Goal: Communication & Community: Answer question/provide support

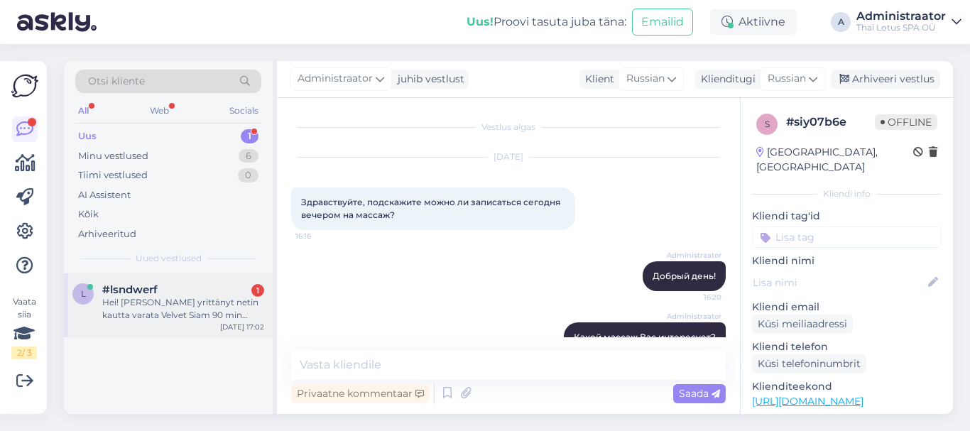
click at [162, 304] on div "Hei! [PERSON_NAME] yrittänyt netin kautta varata Velvet Siam 90 min hoitoa huom…" at bounding box center [183, 309] width 162 height 26
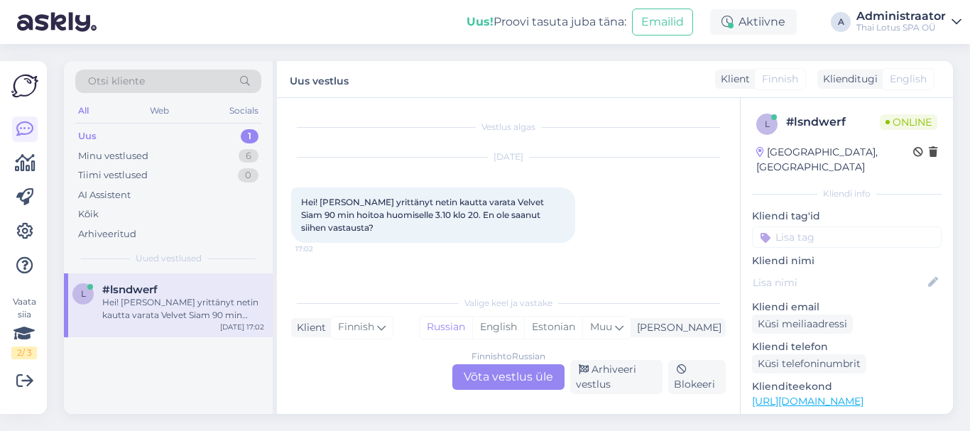
click at [503, 374] on div "Finnish to Russian Võta vestlus üle" at bounding box center [508, 377] width 112 height 26
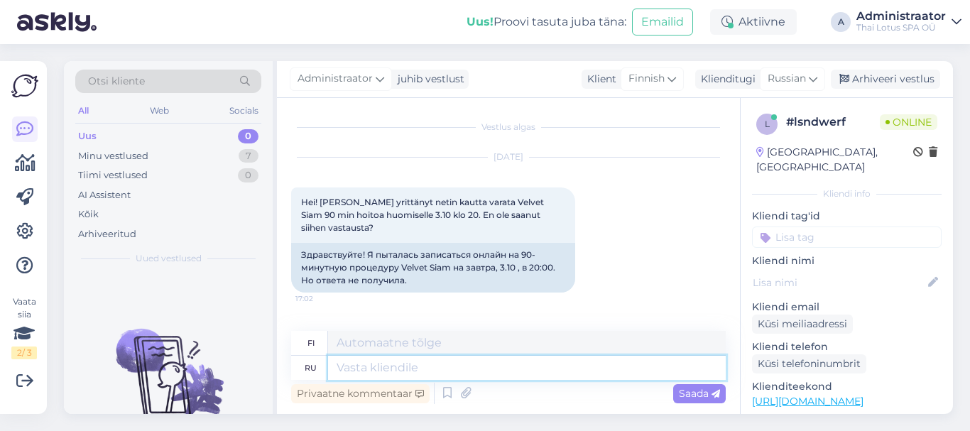
click at [413, 375] on textarea at bounding box center [527, 368] width 398 height 24
type textarea "Hello"
type textarea "Hei"
type textarea "Hello,"
type textarea "Hei,"
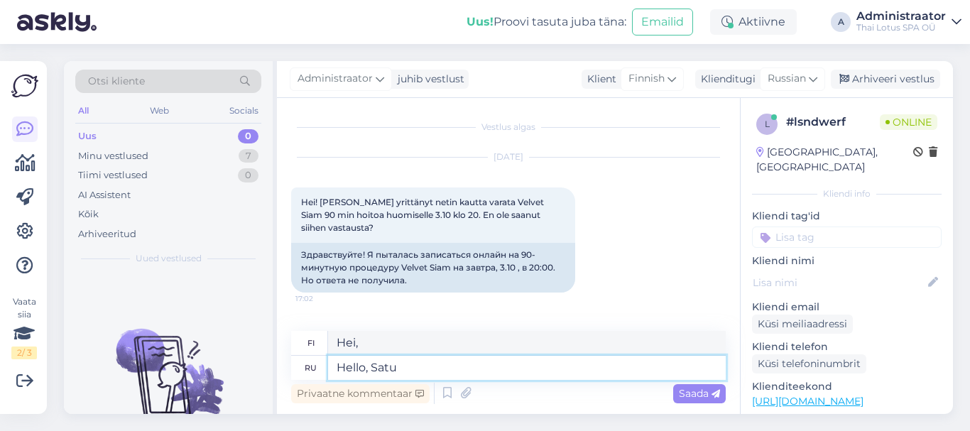
type textarea "Hello, [PERSON_NAME]!"
type textarea "Hei Satu!"
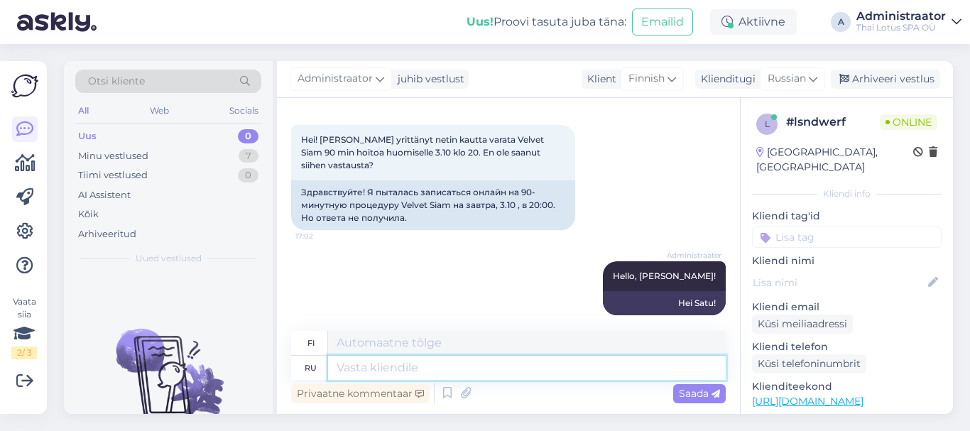
click at [432, 374] on textarea at bounding box center [527, 368] width 398 height 24
type textarea "The"
type textarea "There"
type textarea "Siellä"
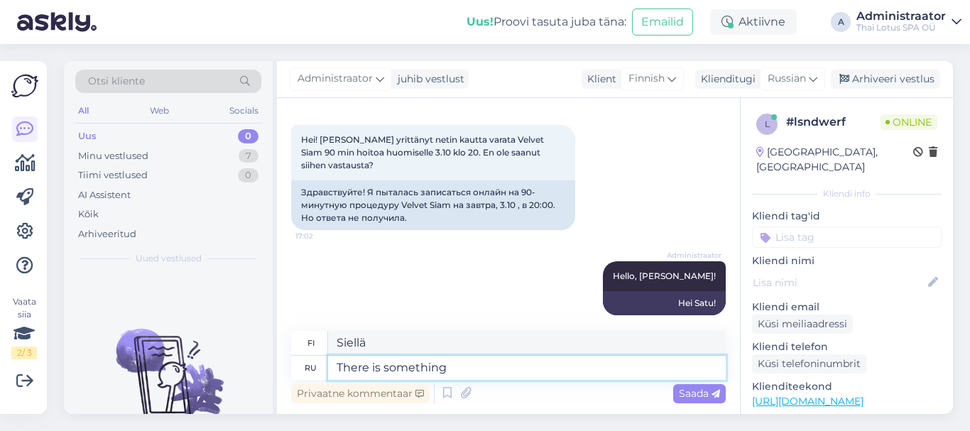
type textarea "There is something"
type textarea "Siellä on jotain"
type textarea "There is something wrong"
type textarea "Jokin on vialla"
type textarea "There is something wrong with"
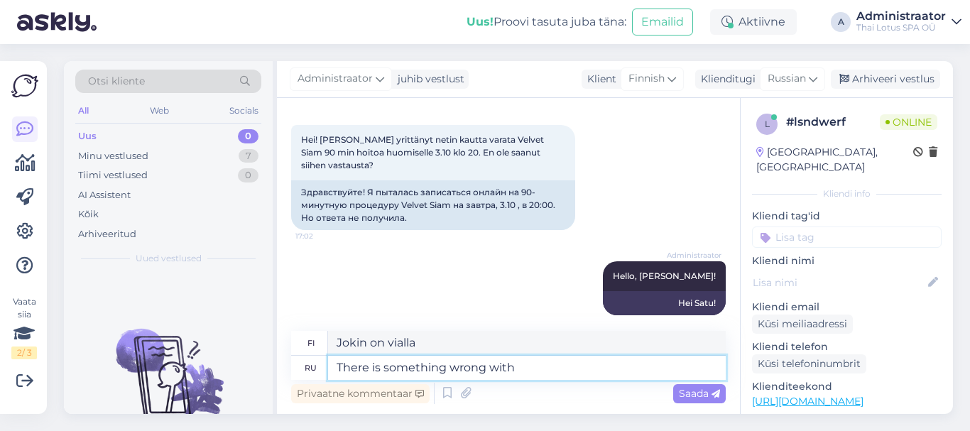
type textarea "Jotain on vialla"
type textarea "There is something wrong with you"
type textarea "Sinussa on jotain [PERSON_NAME]"
type textarea "There is something wrong with you email"
type textarea "Sähköpostissasi on jotain [PERSON_NAME]"
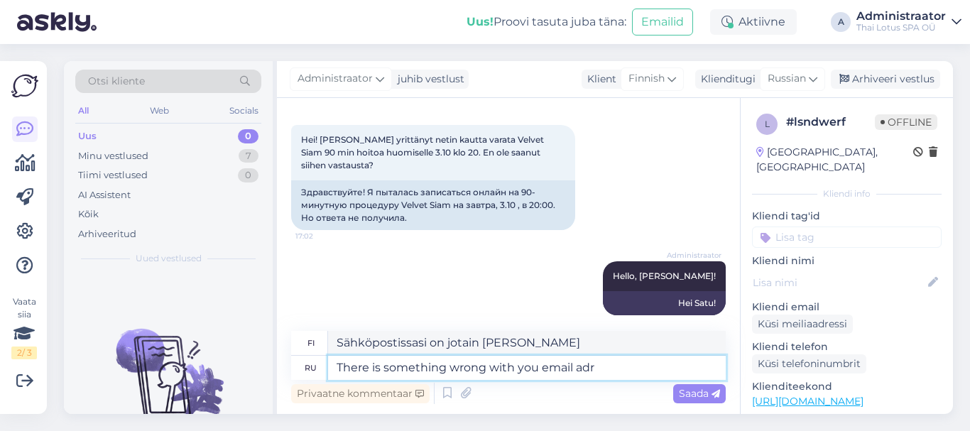
type textarea "There is something wrong with you email adre"
type textarea "Sähköpostiosoitteessasi on jotain [PERSON_NAME]"
type textarea "There is something wrong with you email address."
type textarea "Sähköpostiosoitteessasi on jotain [PERSON_NAME]."
type textarea "There is something wrong with you email address."
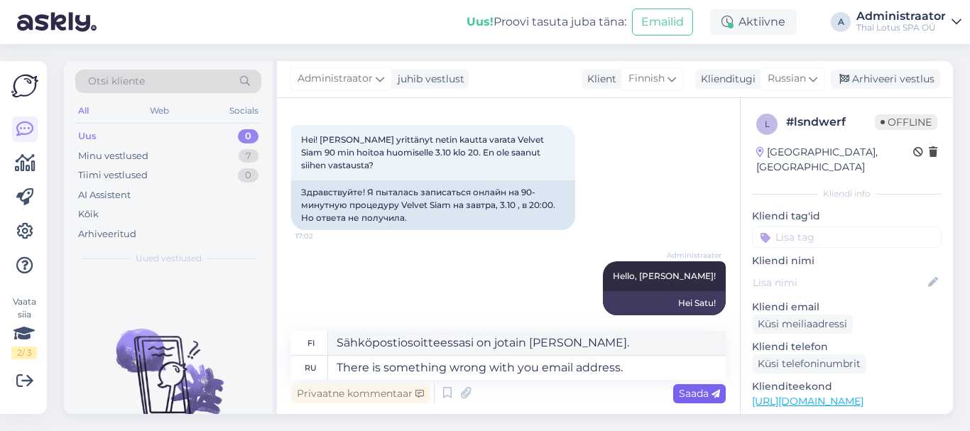
click at [690, 398] on span "Saada" at bounding box center [699, 393] width 41 height 13
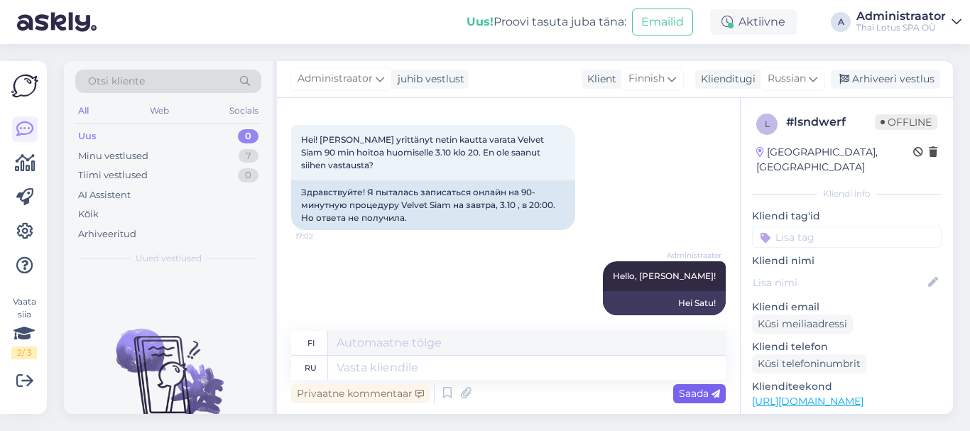
scroll to position [148, 0]
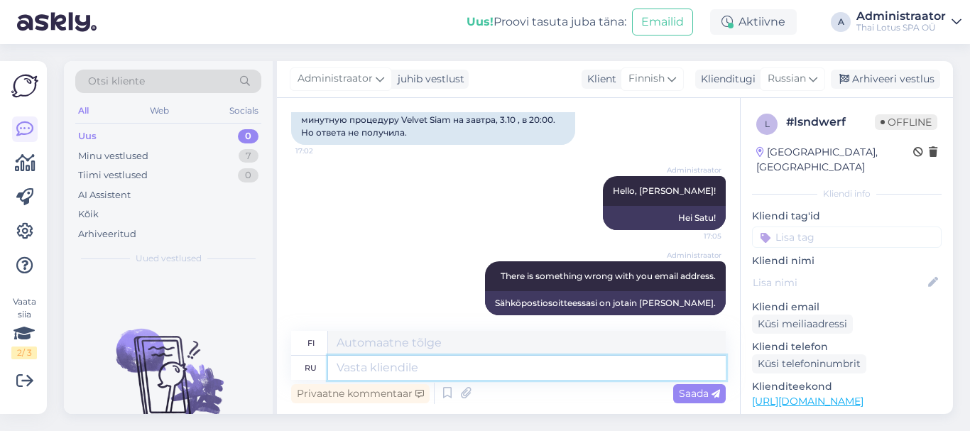
paste textarea "Hello, [PERSON_NAME]! Unfortunately, we are busy [DATE]. [DATE] we have availab…"
type textarea "Hello, [PERSON_NAME]! Unfortunately, we are busy [DATE]. [DATE] we have availab…"
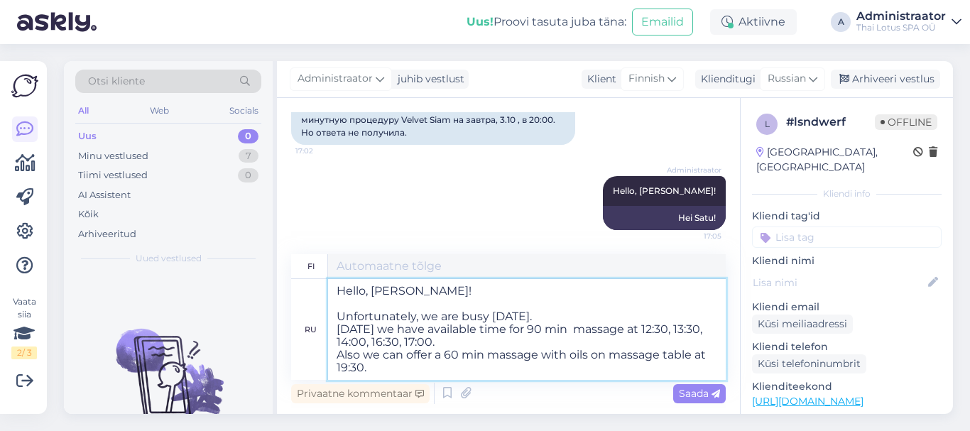
type textarea "Hei Satu! Valitettavasti olemme kiireisiä huomenna. Huomenna meillä on vapaita …"
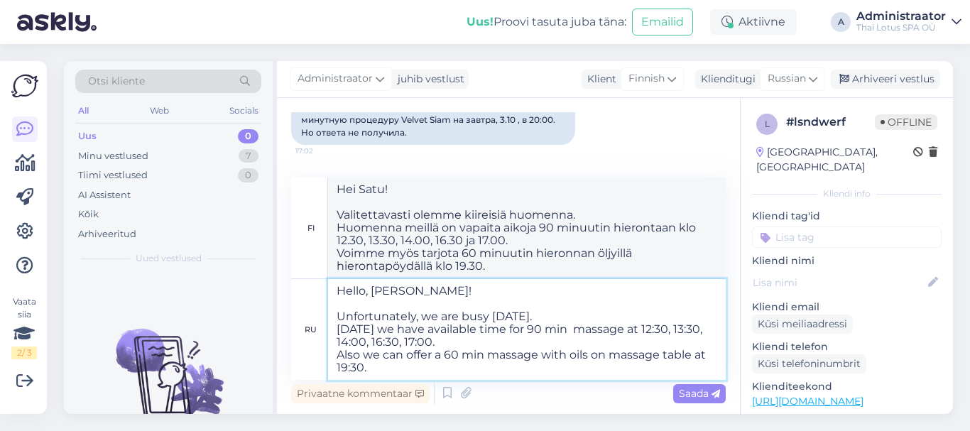
drag, startPoint x: 418, startPoint y: 288, endPoint x: 330, endPoint y: 288, distance: 88.1
click at [330, 288] on textarea "Hello, [PERSON_NAME]! Unfortunately, we are busy [DATE]. [DATE] we have availab…" at bounding box center [527, 329] width 398 height 101
type textarea "Unfortunately, we are busy [DATE]. [DATE] we have available time for 90 min mas…"
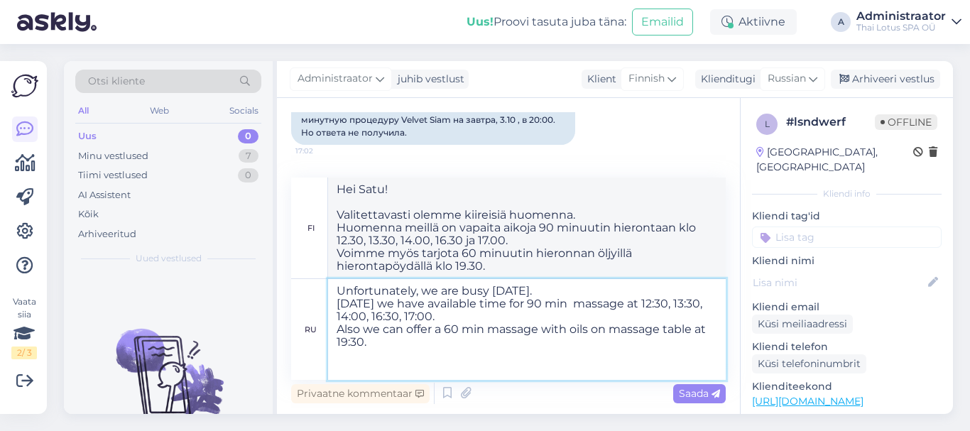
type textarea "Valitettavasti olemme huomenna kiireisiä. Huomenna meillä on vapaita aikoja 90 …"
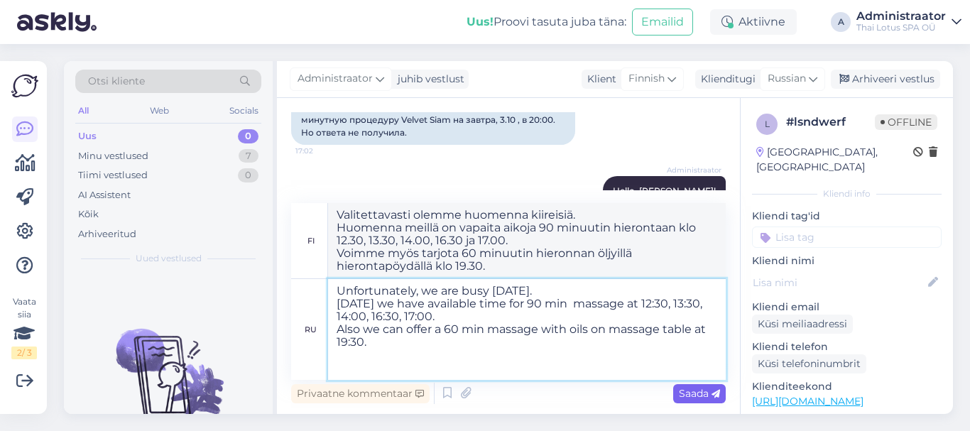
type textarea "Unfortunately, we are busy [DATE]. [DATE] we have available time for 90 min mas…"
click at [701, 391] on span "Saada" at bounding box center [699, 393] width 41 height 13
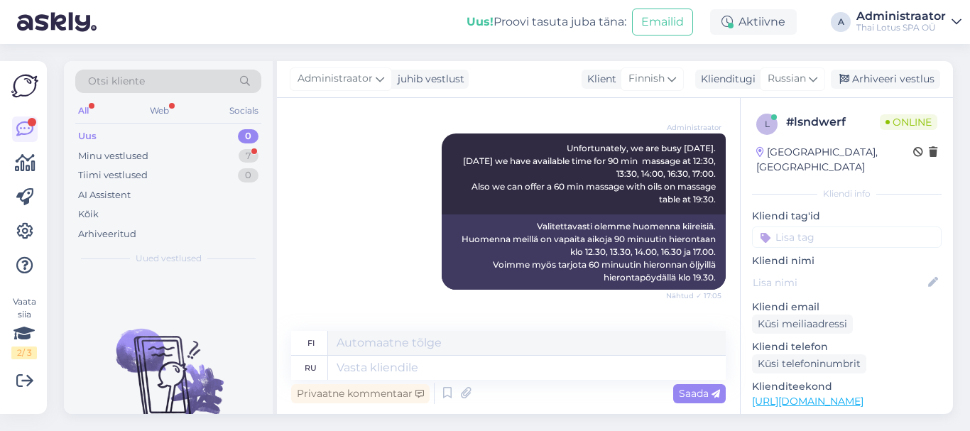
scroll to position [446, 0]
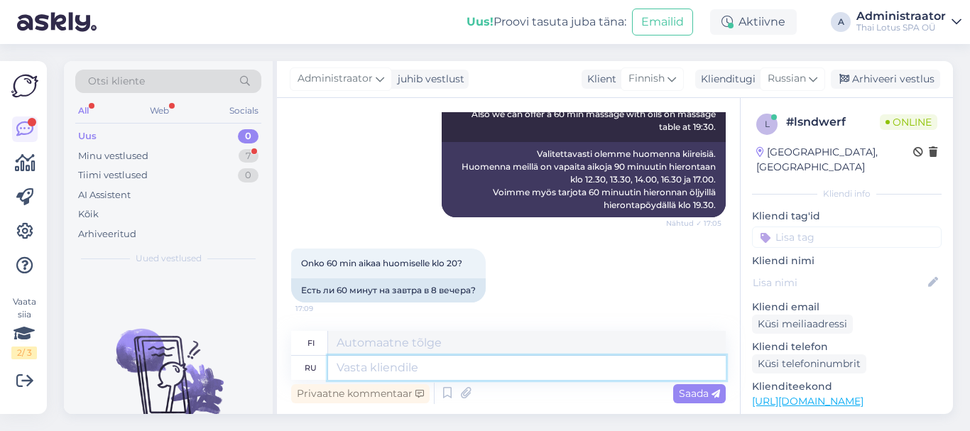
click at [386, 369] on textarea at bounding box center [527, 368] width 398 height 24
type textarea "The"
type textarea "The latest t"
type textarea "Uusin"
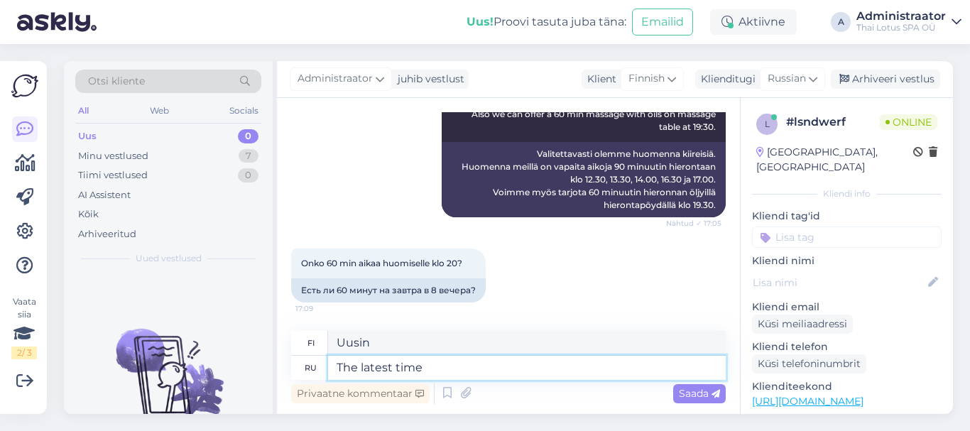
type textarea "The latest time"
type textarea "Viimeisin aika"
type textarea "The latest time for"
type textarea "Viimeisin aika kohteeseen"
type textarea "The latest time for 90"
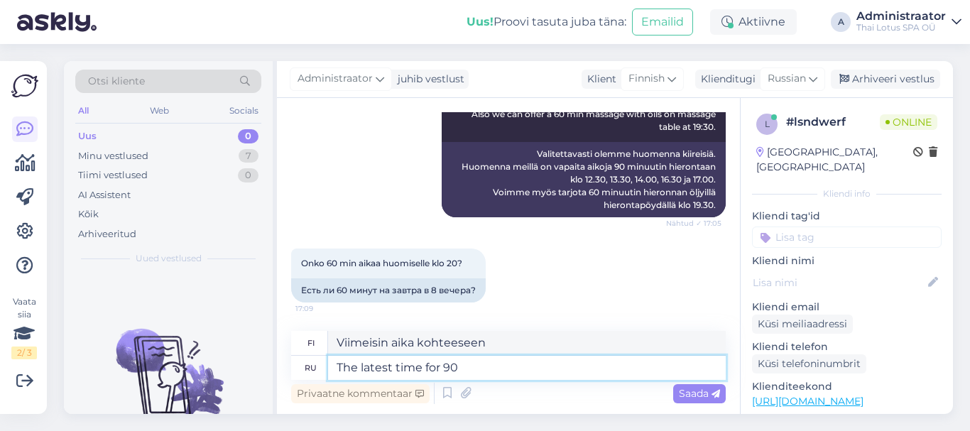
type textarea "Viimeisin aika 90:lle"
type textarea "The latest time for 90 min m"
type textarea "Viimeisin aika 90 minuutille"
type textarea "The latest time for 90 min massage"
type textarea "Viimeisin aika 90 minuutin hieronnalle"
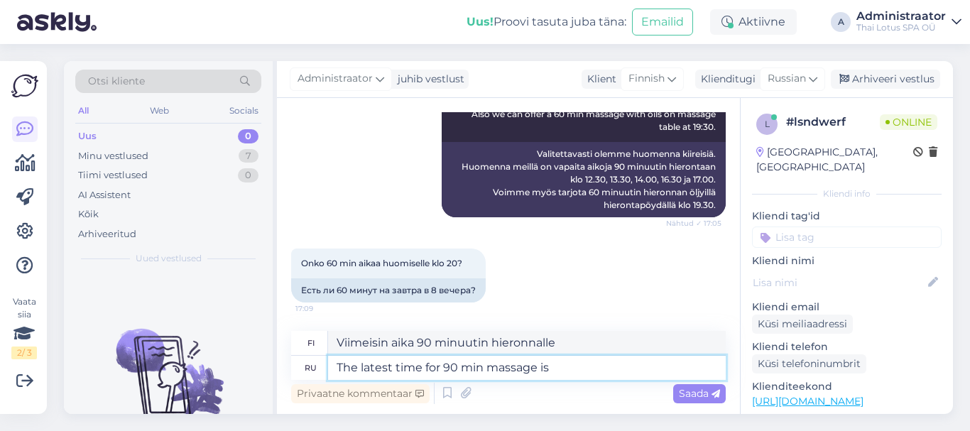
type textarea "The latest time for 90 min massage is a"
type textarea "Viimeisin aika 90 minuutin hieronnalle on"
type textarea "The latest time for 90 min massage is at"
type textarea "[PERSON_NAME] aika 90 minuutin hieronnalle on klo"
type textarea "The latest time for 90 min massage is at 19:0"
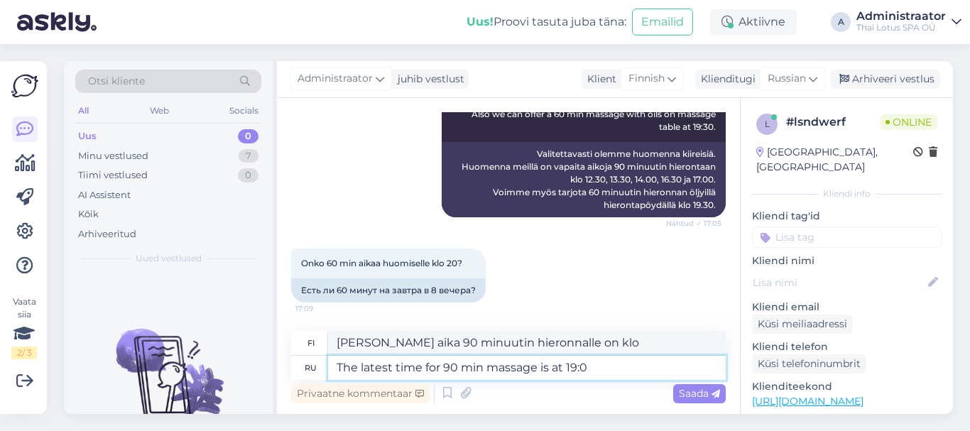
type textarea "[PERSON_NAME] aika 90 minuutin hieronnalle on klo 19.00."
type textarea "The latest time for 90 min massage"
type textarea "[PERSON_NAME] aika 90 minuutin hieronnalle on klo"
type textarea "The latest time for 90 min ma"
type textarea "Viimeisin aika 90 minuutin hieronnalle"
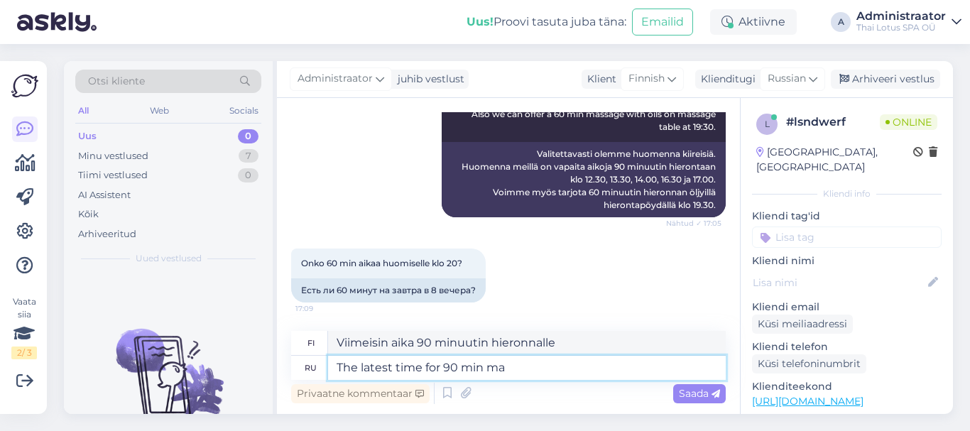
type textarea "The latest time for 90 min m"
type textarea "Viimeisin aika 90 minuutin hieronnalle on"
type textarea "The latest time f"
type textarea "Viimeisin aika 90:lle"
type textarea "The latest [PERSON_NAME]"
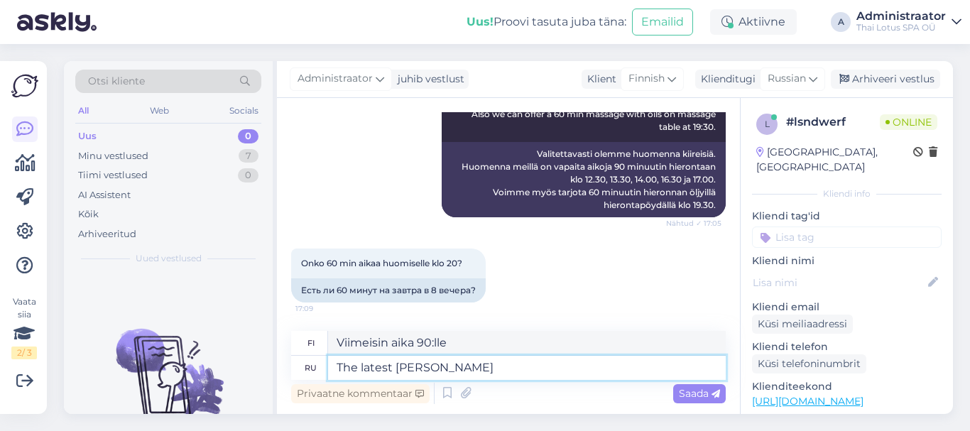
type textarea "Viimeisin aika kohteeseen"
type textarea "The lat"
type textarea "Viimeisin aika"
type textarea "The"
type textarea "Uusin"
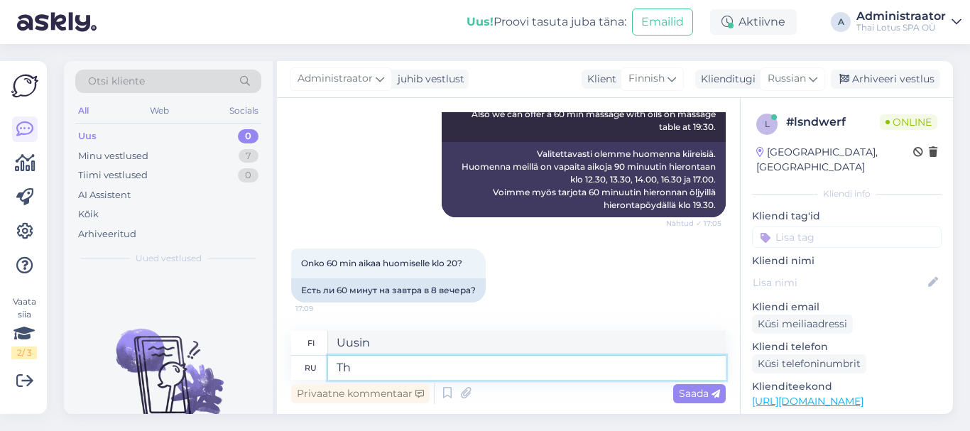
type textarea "T"
type textarea "The"
type textarea "WE a"
type textarea "ME a"
type textarea "WE"
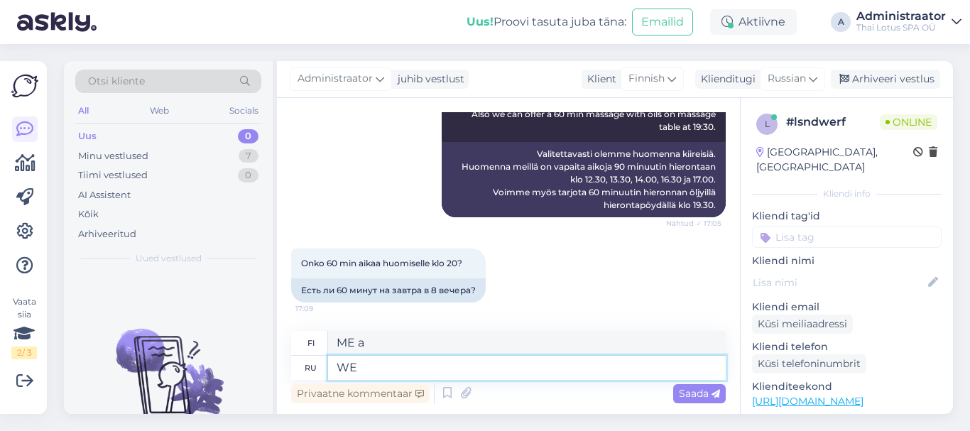
type textarea "ME"
type textarea "W"
type textarea "The"
type textarea "The latest"
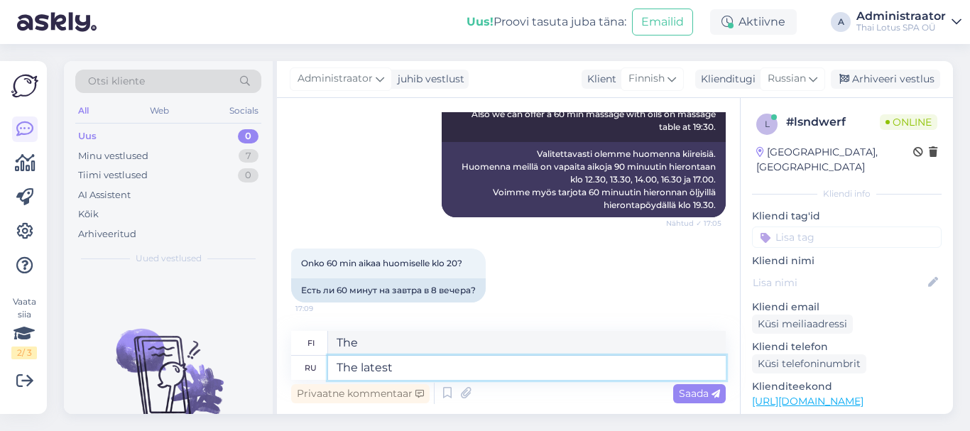
type textarea "Uusin"
type textarea "The latest time"
type textarea "Viimeisin aika"
type textarea "The latest time for"
type textarea "Viimeisin aika kohteeseen"
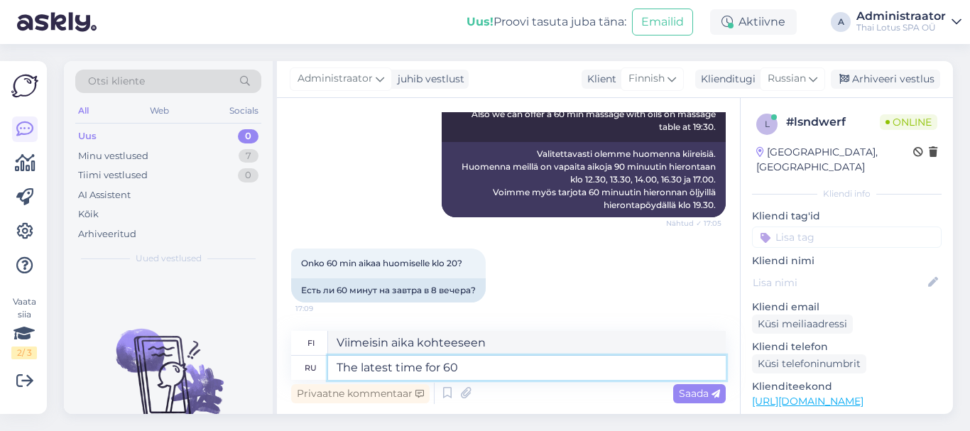
type textarea "The latest time for 60"
type textarea "Viimeisin aika 60-vuotiaalle"
type textarea "The latest time for 60 minm"
type textarea "Viimeisin aika 60 minuutille"
type textarea "The latest time for 60 mi"
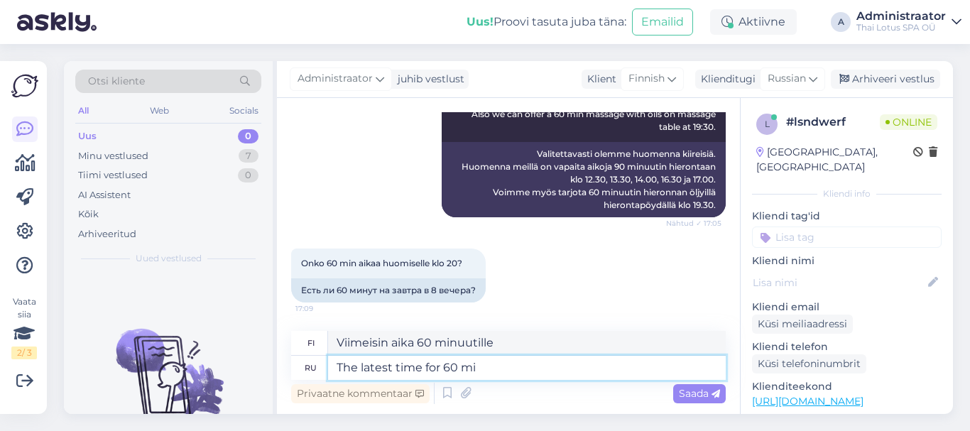
type textarea "Viimeisin aika 60 mailia kohden"
type textarea "The latest time for"
type textarea "Viimeisin aika 60-vuotiaalle"
type textarea "The latest"
type textarea "Viimeisin aika kohteeseen"
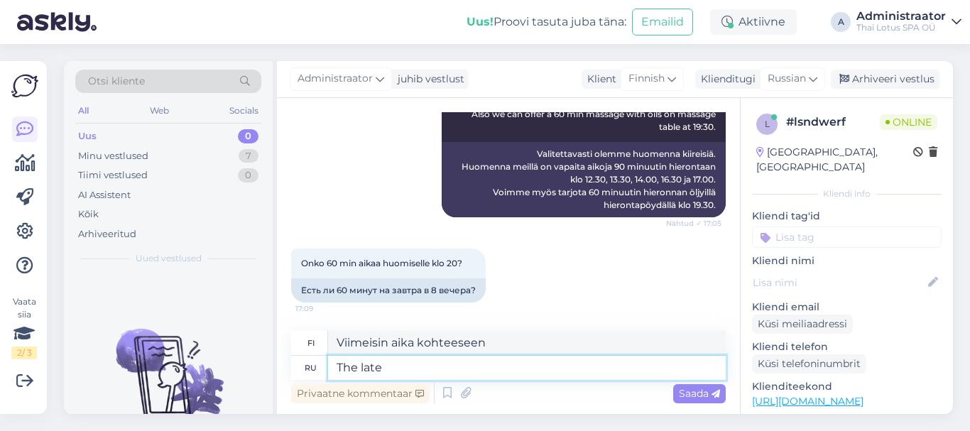
type textarea "The lat"
type textarea "Viimeisin aika"
type textarea "The la"
type textarea "Uusin"
type textarea "T"
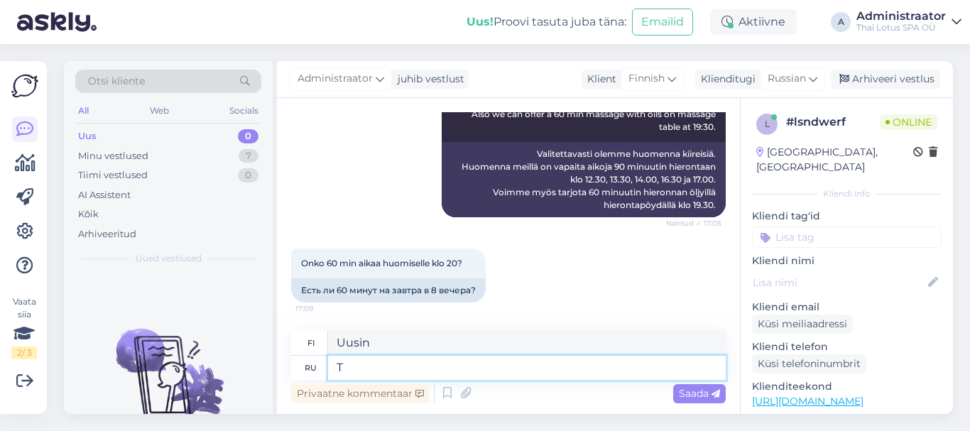
type textarea "The"
type textarea "We"
type textarea "Me"
type textarea "We have a"
type textarea "Meillä on"
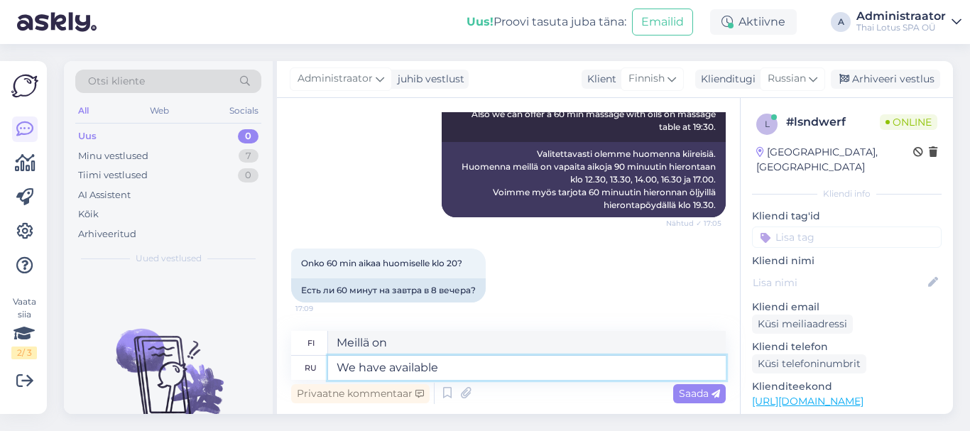
type textarea "We have available t"
type textarea "Meillä on käytettävissä"
type textarea "We have available time"
type textarea "Meillä on käytettävissä olevaa aikaa"
type textarea "We have available time ay"
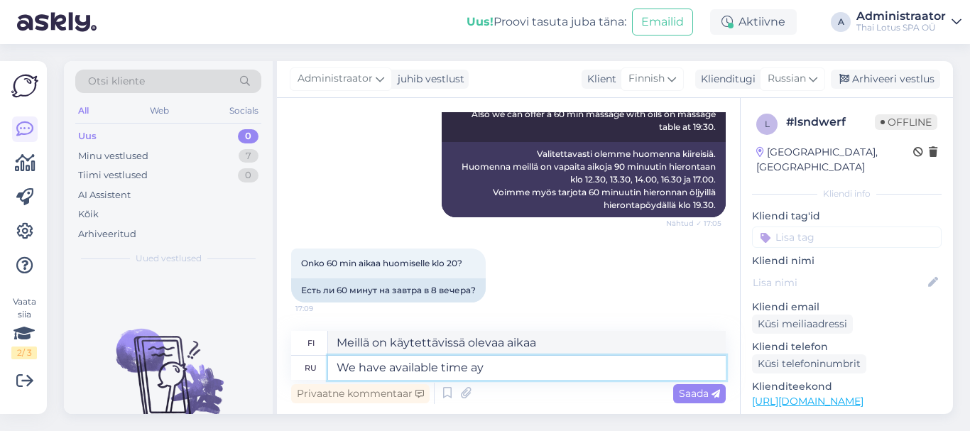
type textarea "Meillä on aikaa käytettävissä ay"
type textarea "We have available time"
type textarea "Meillä on käytettävissä olevaa aikaa"
type textarea "We have available time only"
type textarea "Meillä on vain vapaata aikaa"
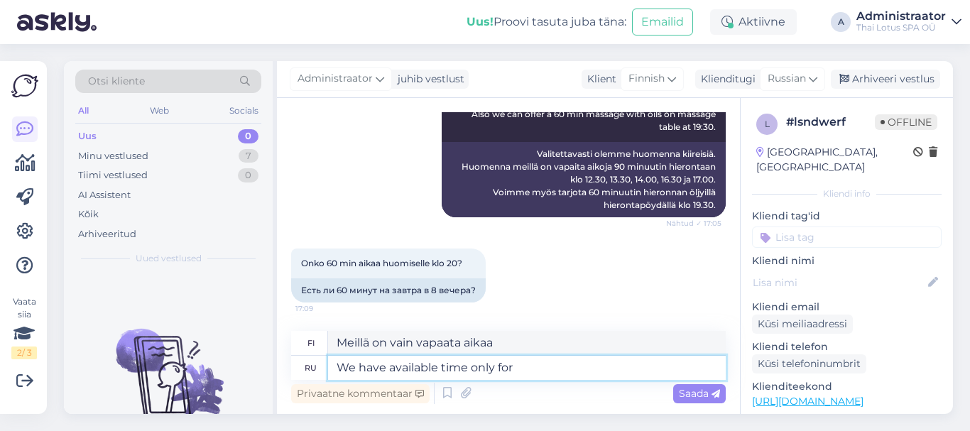
type textarea "We have available time only for"
type textarea "Meillä on käytettävissä olevaa aikaa vain"
type textarea "We have available time only for 60"
type textarea "Meillä on aikaa vain 60 hengelle"
type textarea "We have available time only for 60 min n"
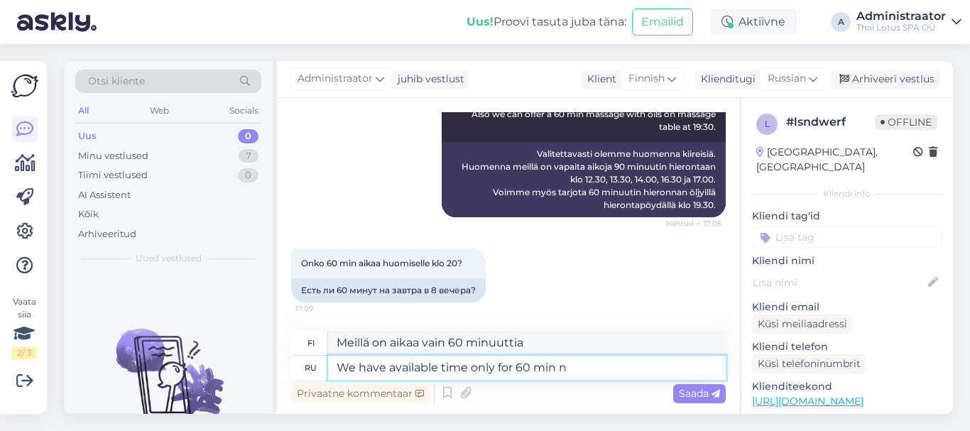
type textarea "Meillä on aikaa vain 60 minuutiksi"
type textarea "We have available time only for 60 min"
type textarea "Meillä on aikaa vain 60 minuuttia"
type textarea "We have available time only for 60 min thai"
type textarea "Meillä on aikaa vain 60 minuutin [DEMOGRAPHIC_DATA]"
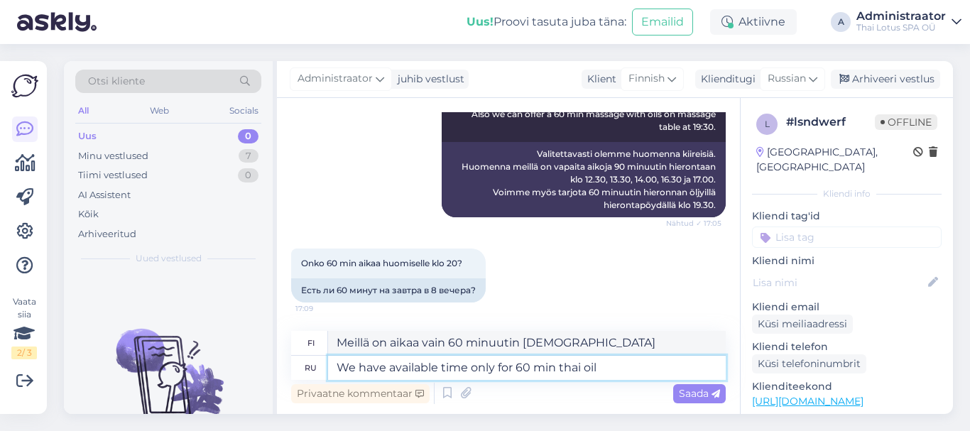
type textarea "We have available time only for 60 min thai oil"
type textarea "Meillä on aikaa vain 60 minuutin thaimaalaiselle öljyhoidolle"
type textarea "We have available time only for 60 min thai oil massage"
type textarea "Meillä on aikaa vain 60 minuutin [DEMOGRAPHIC_DATA] öljyhierontaan"
type textarea "We have available time only for 60 min thai oil massage."
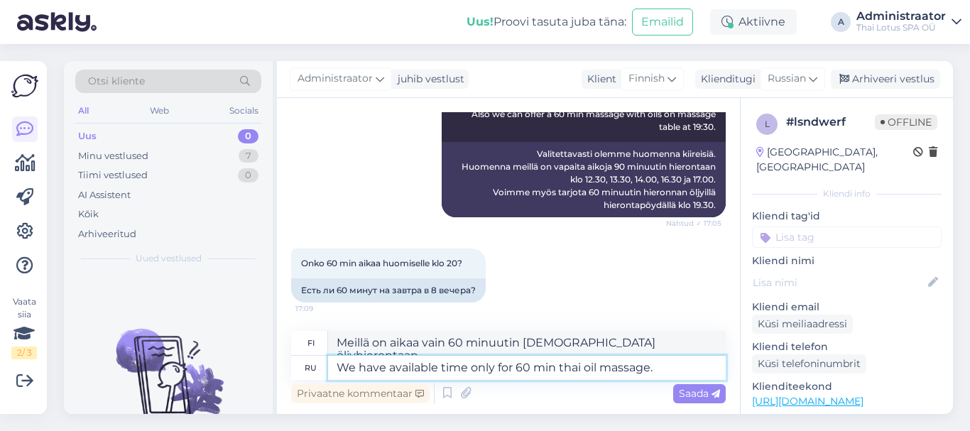
type textarea "Meillä on aikaa vain 60 minuutin [DEMOGRAPHIC_DATA] öljyhierontaan."
type textarea "We have available time only for 60 min thai oil massage"
type textarea "Meillä on aikaa vain 60 minuutin [DEMOGRAPHIC_DATA] öljyhierontaan"
type textarea "We have available time only for 60 min thai oil massage at"
type textarea "Meillä on aikaa vain 60 minuutin [DEMOGRAPHIC_DATA] öljyhierontaan osoitteessa"
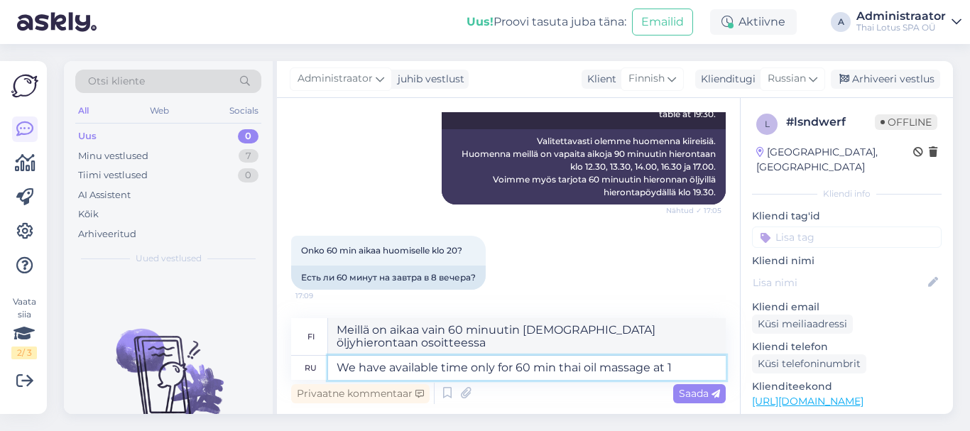
type textarea "We have available time only for 60 min thai oil massage at 19"
type textarea "Meillä on aikaa vain 60 minuutin [DEMOGRAPHIC_DATA] öljyhierontaan klo 19."
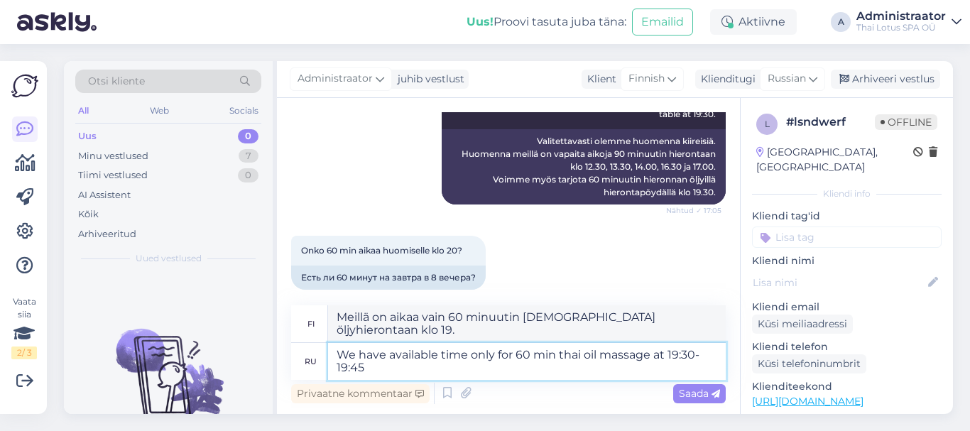
type textarea "We have available time only for 60 min thai oil massage at 19:30-19:45."
type textarea "Meillä on aikaa vain 60 minuutin [DEMOGRAPHIC_DATA] öljyhierontaan klo 19.30-19…"
type textarea "We have available time only for 60 min thai oil massage at 19:30-19:45."
click at [698, 392] on span "Saada" at bounding box center [699, 393] width 41 height 13
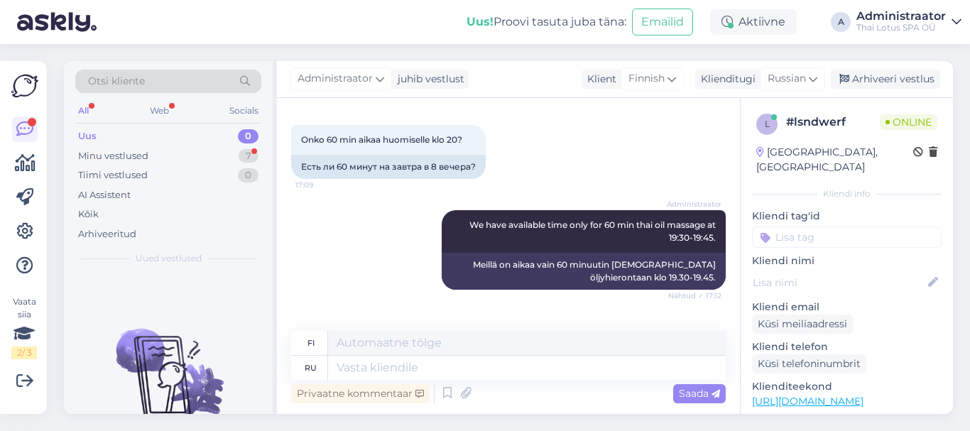
scroll to position [668, 0]
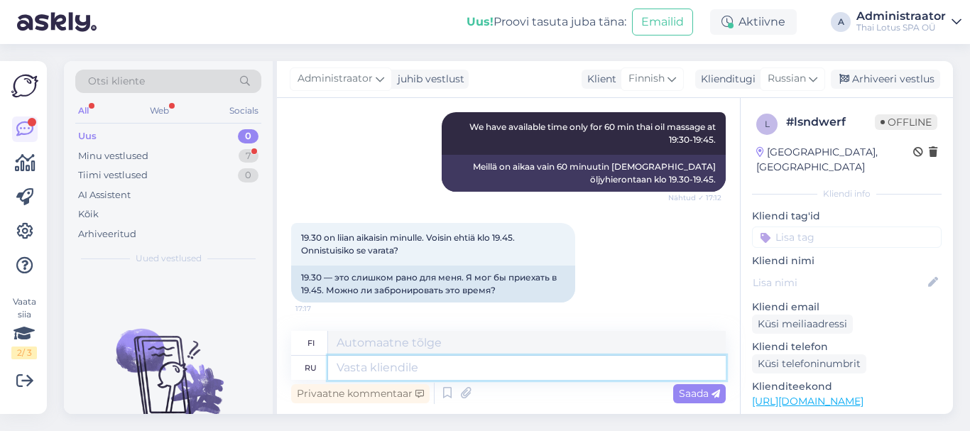
click at [520, 373] on textarea at bounding box center [527, 368] width 398 height 24
type textarea "You h"
type textarea "Sinä"
type textarea "You have"
type textarea "Sinulla on"
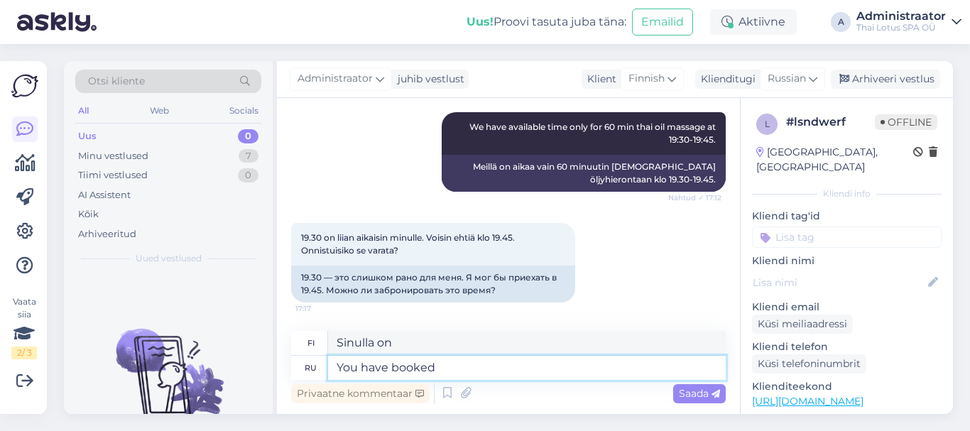
type textarea "You have booked t"
type textarea "Olet varannut"
type textarea "You have booked the ti"
type textarea "Olet varannut [PERSON_NAME]"
type textarea "You have booked the time"
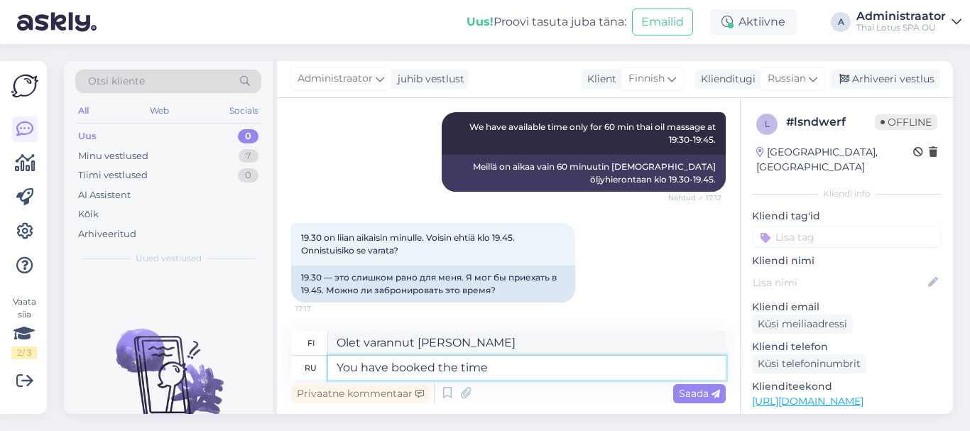
type textarea "Olet varannut ajan"
type textarea "You have booked the time on 03."
type textarea "Olet varannut ajan 03.0"
type textarea "You have booked the time on 03.10"
type textarea "Olet varannut ajan 03.10"
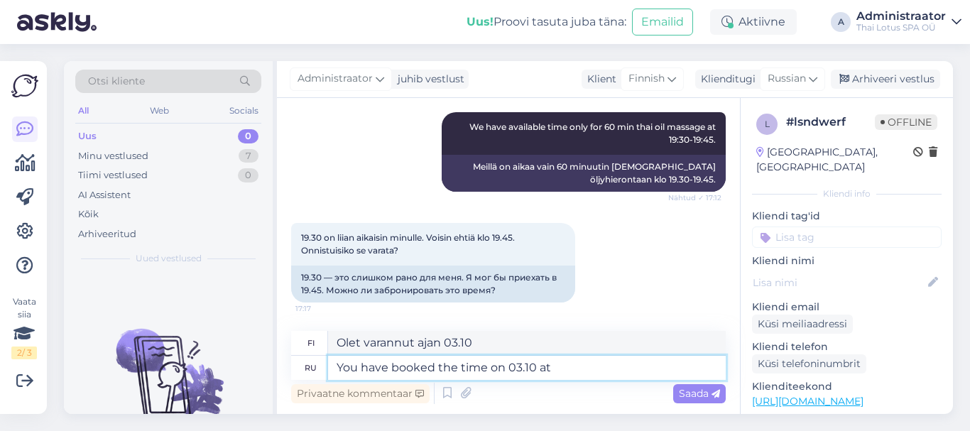
type textarea "You have booked the time on 03.10 at"
type textarea "Olet varannut ajan 03.10 klo"
type textarea "You have booked the time on 03.10 at 19:45"
type textarea "Olet varannut ajan 03.10 klo 19:45"
type textarea "You have booked the time on 03.10 at 19:45 for"
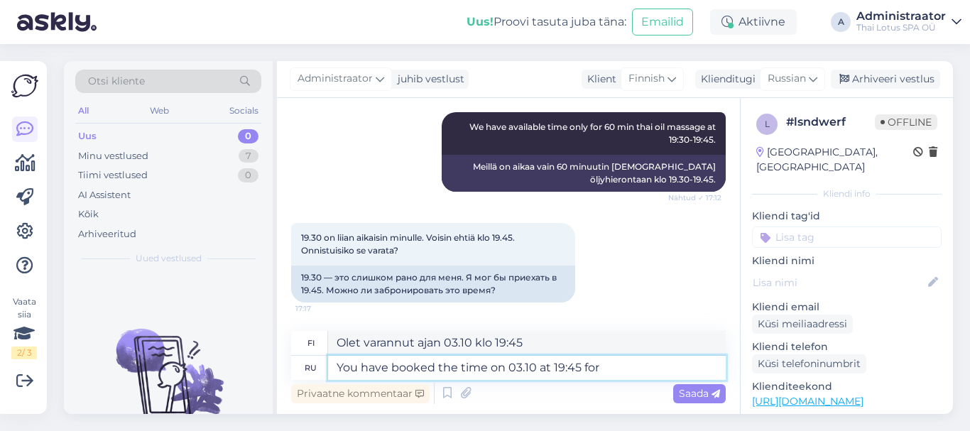
type textarea "Olet varannut ajan 03.10 klo 19:45 kohteeseen"
type textarea "You have booked the time on 03.10 at 19:45 for 60"
type textarea "Olet varannut ajan 03.10 klo 19:45 hintaan 60"
type textarea "You have booked the time on 03.10 at 19:45 for 60 min"
type textarea "Olet varannut ajan 03.10 klo 19:45 60 minuutiksi"
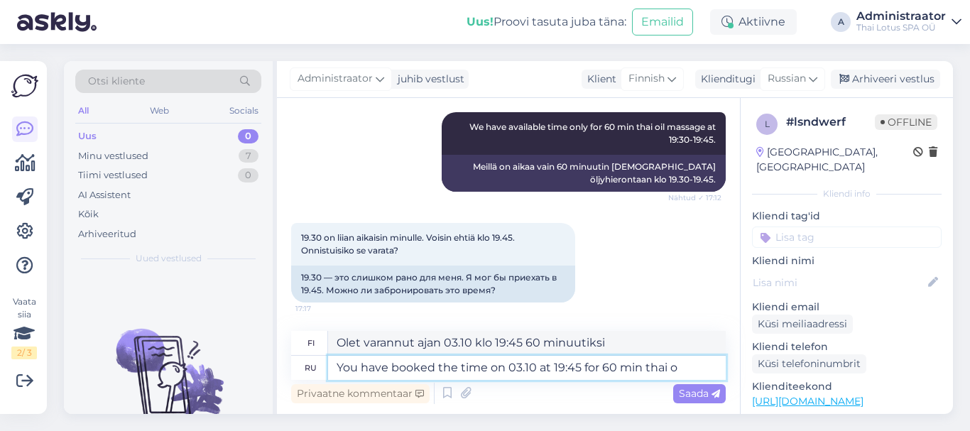
type textarea "You have booked the time on 03.10 at 19:45 for 60 min thai oi"
type textarea "Olet varannut ajan 03.10 klo 19:45 60 minuutin thaimaalaiseksi."
type textarea "You have booked the time on 03.10 at 19:45 for 60 min thai oil,"
type textarea "Olet varannut ajan 03.10 klo 19:45 60 minuutin [DEMOGRAPHIC_DATA] öljyhoidolle."
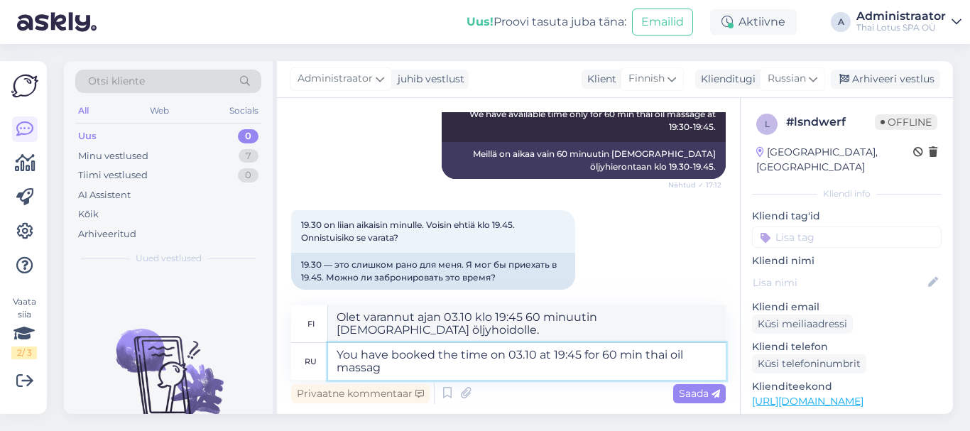
type textarea "You have booked the time on 03.10 at 19:45 for 60 min thai oil massage"
type textarea "Olet varannut ajan 03.10 klo 19:45 60 minuutin [DEMOGRAPHIC_DATA] öljyhierontaan"
type textarea "You have booked the time on 03.10 at 19:45 for 60 min thai oil massage."
type textarea "Olet varannut ajan 03.10 klo 19:45 60 minuutin [DEMOGRAPHIC_DATA] öljyhierontaa…"
type textarea "You have booked the time on 03.10 at 19:45 for 60 min thai oil massage."
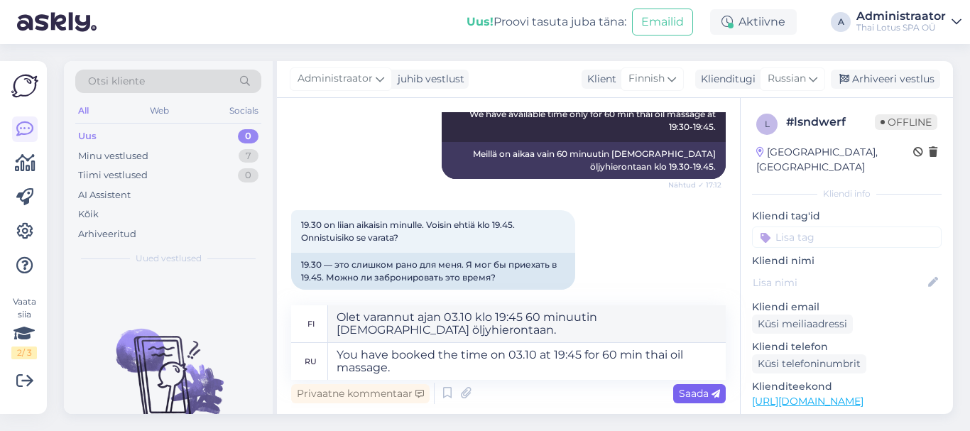
click at [687, 393] on span "Saada" at bounding box center [699, 393] width 41 height 13
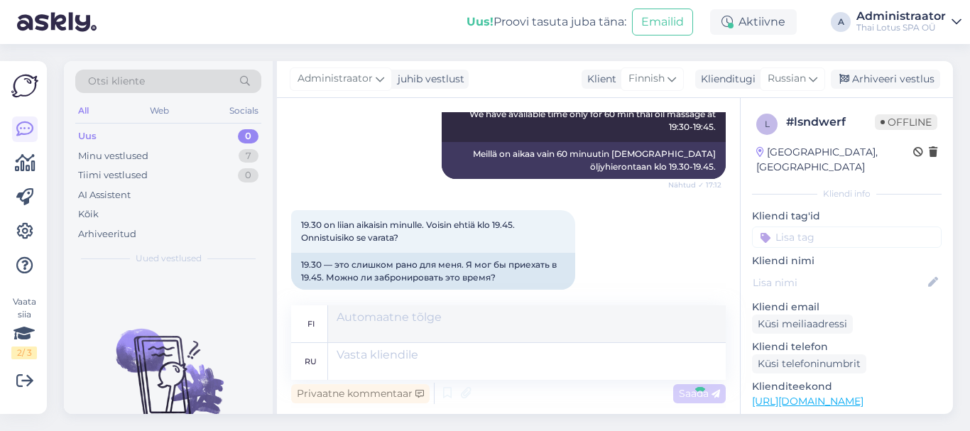
scroll to position [779, 0]
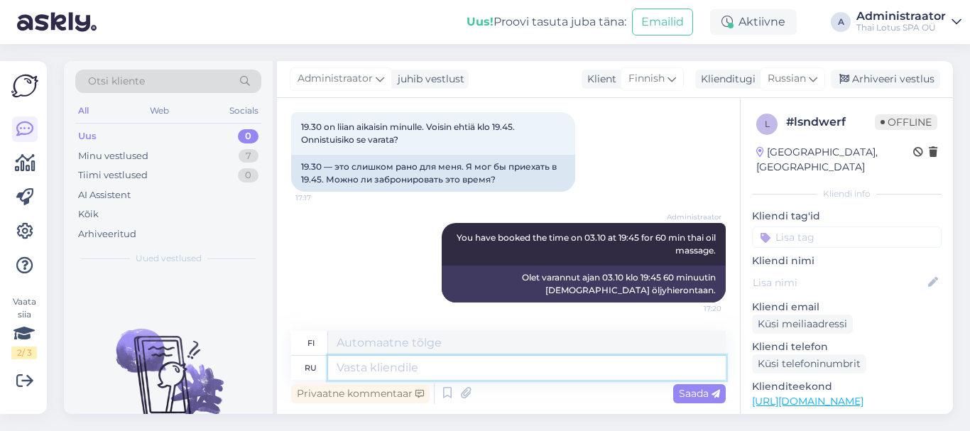
click at [476, 370] on textarea at bounding box center [527, 368] width 398 height 24
type textarea "Tha"
type textarea "Thank"
type textarea "Kiittää"
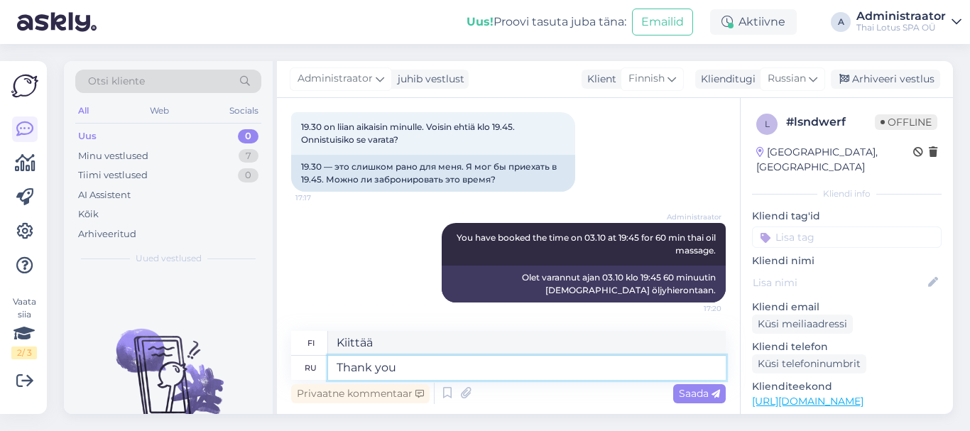
type textarea "Thank you!"
type textarea "Kiitos!"
type textarea "Thank you! See"
type textarea "Kiitos! Katso"
type textarea "Thank you! See you"
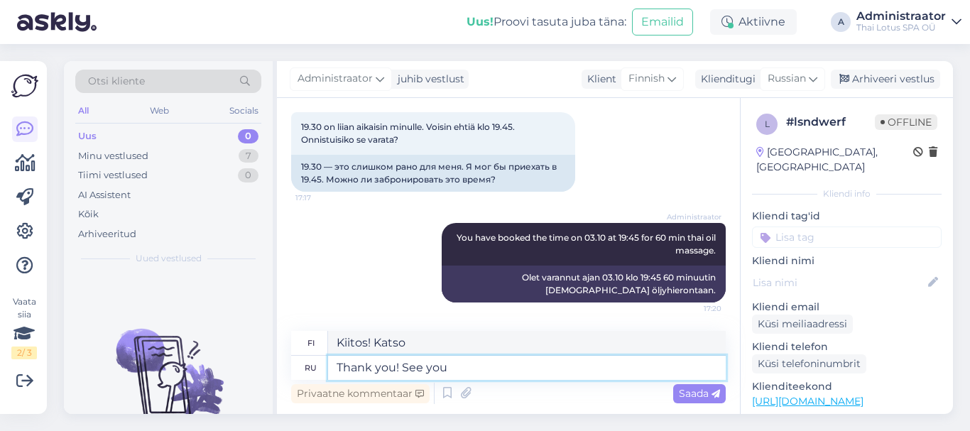
type textarea "Kiitos! Nähdään!"
type textarea "Thank you! See you [DATE]."
type textarea "Kiitos! Nähdään huomenna."
type textarea "Thank you! See you [DATE]."
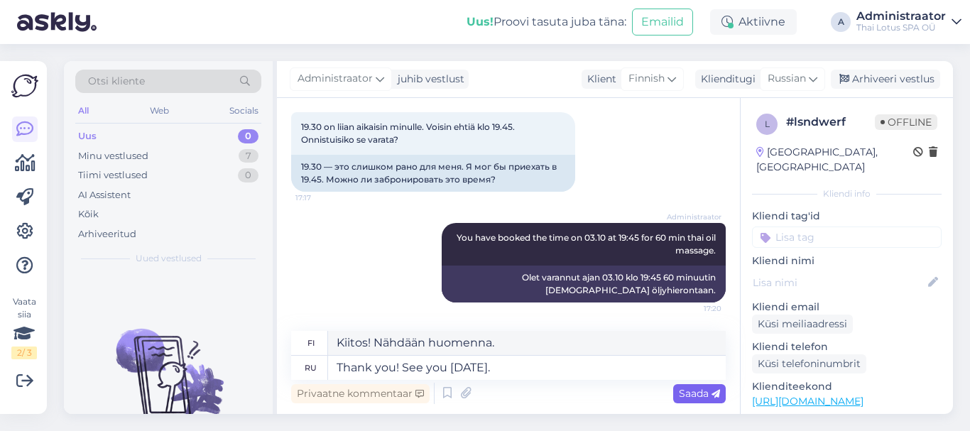
click at [697, 396] on span "Saada" at bounding box center [699, 393] width 41 height 13
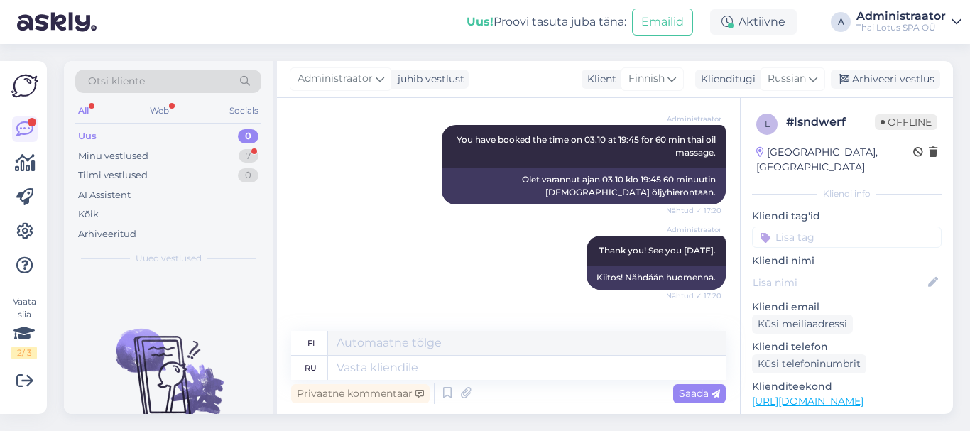
scroll to position [949, 0]
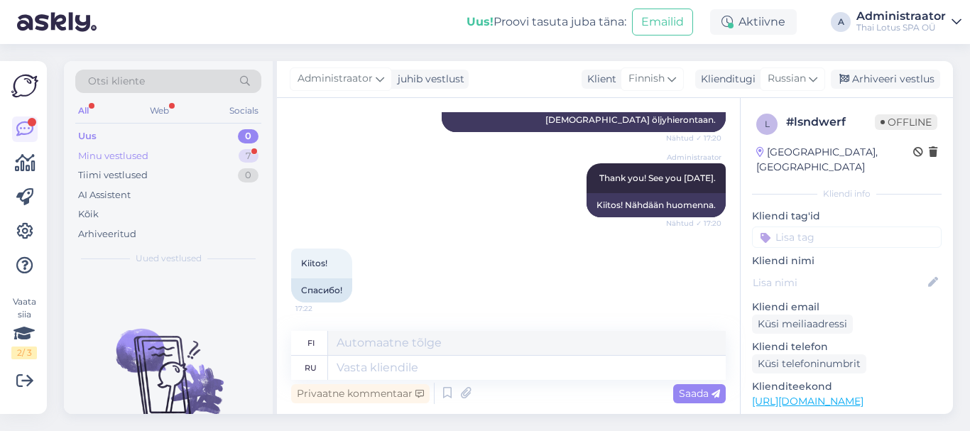
click at [101, 158] on div "Minu vestlused" at bounding box center [113, 156] width 70 height 14
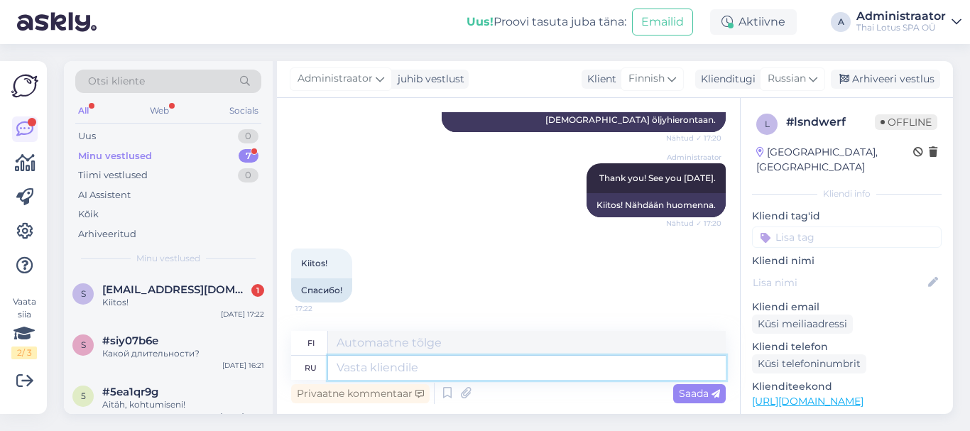
click at [376, 371] on textarea at bounding box center [527, 368] width 398 height 24
click at [179, 290] on span "[EMAIL_ADDRESS][DOMAIN_NAME]" at bounding box center [176, 289] width 148 height 13
